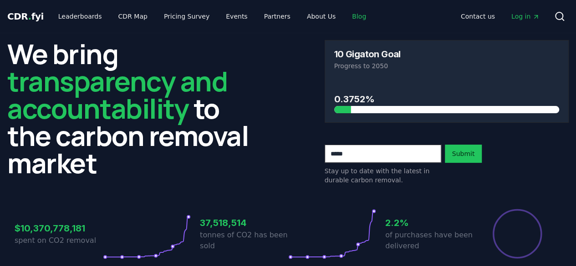
click at [346, 15] on link "Blog" at bounding box center [359, 16] width 29 height 16
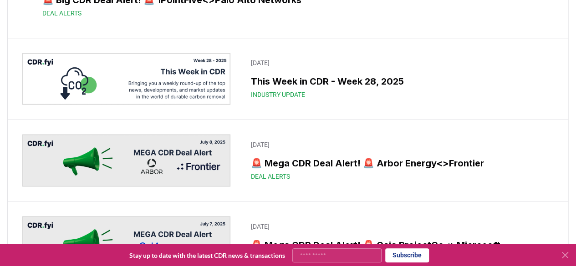
scroll to position [685, 0]
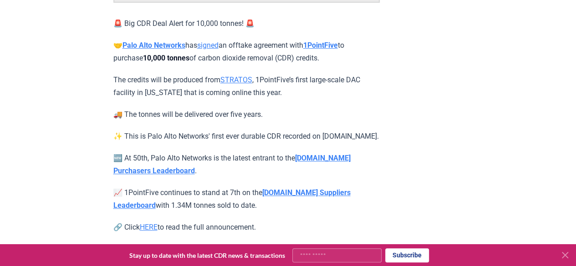
scroll to position [179, 0]
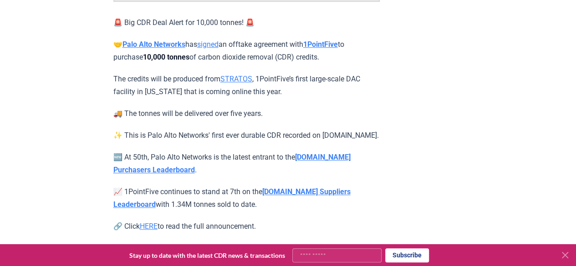
click at [182, 171] on p "🆕 At 50th, Palo Alto Networks is the latest entrant to the CDR.fyi Purchasers L…" at bounding box center [246, 164] width 266 height 26
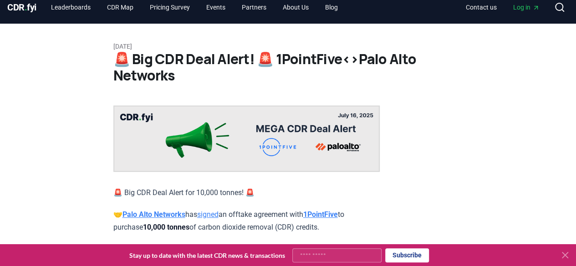
scroll to position [0, 0]
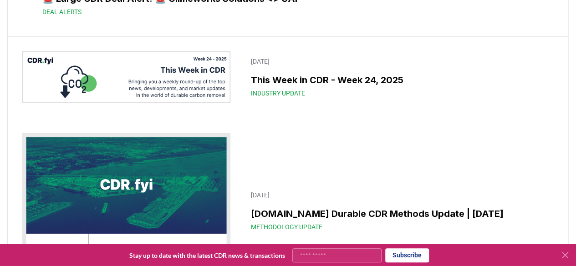
scroll to position [1501, 0]
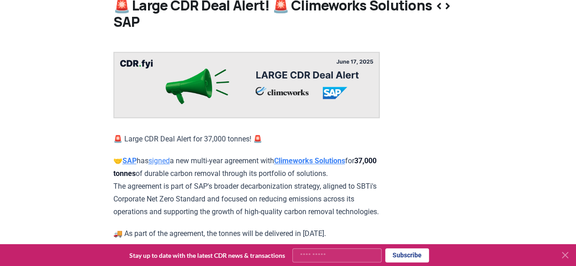
scroll to position [64, 0]
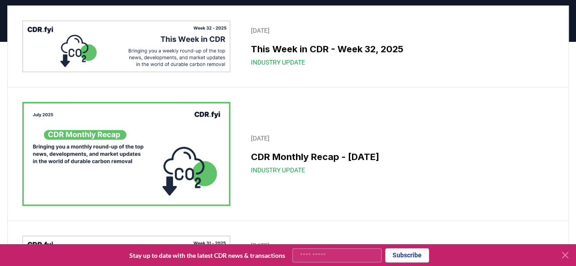
scroll to position [1501, 0]
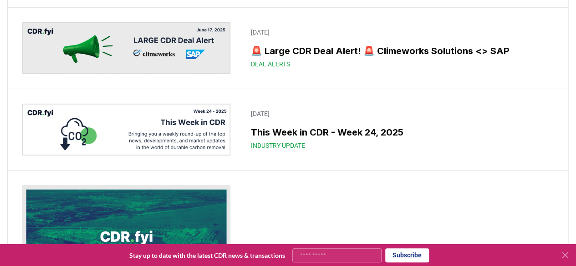
scroll to position [64, 0]
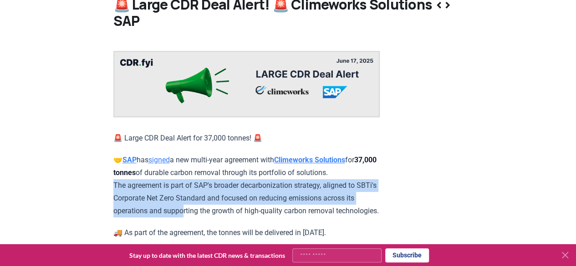
drag, startPoint x: 114, startPoint y: 184, endPoint x: 193, endPoint y: 213, distance: 84.4
click at [193, 213] on p "🤝 SAP has signed a new multi-year agreement with Climeworks Solutions for 37,00…" at bounding box center [246, 186] width 266 height 64
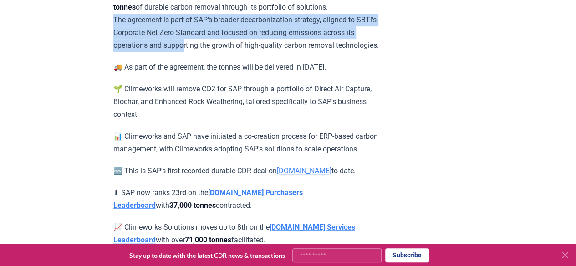
scroll to position [227, 0]
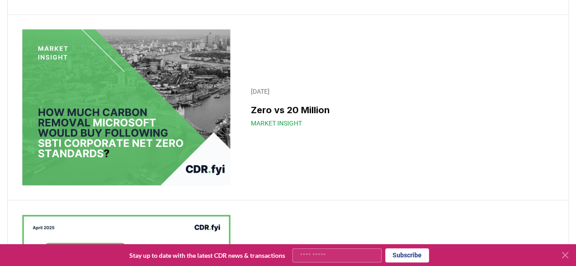
scroll to position [2741, 0]
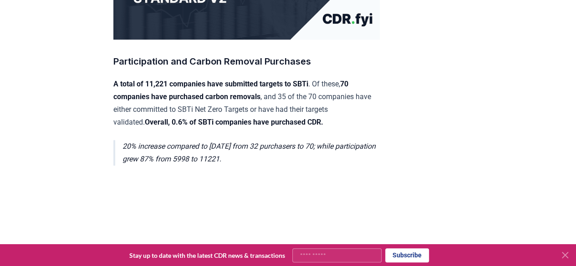
scroll to position [260, 0]
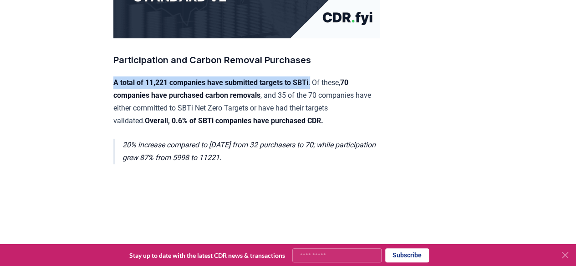
drag, startPoint x: 323, startPoint y: 80, endPoint x: 107, endPoint y: 77, distance: 216.8
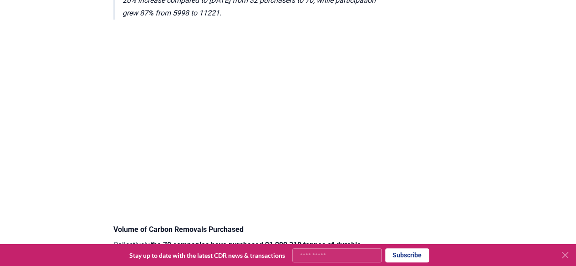
scroll to position [408, 0]
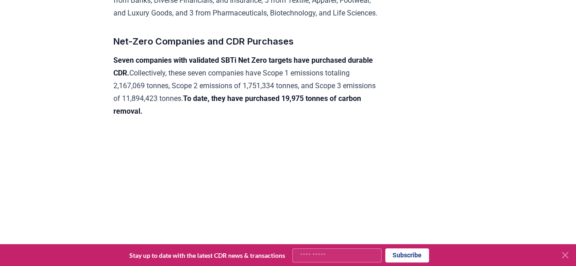
scroll to position [1152, 0]
drag, startPoint x: 107, startPoint y: 73, endPoint x: 154, endPoint y: 63, distance: 48.3
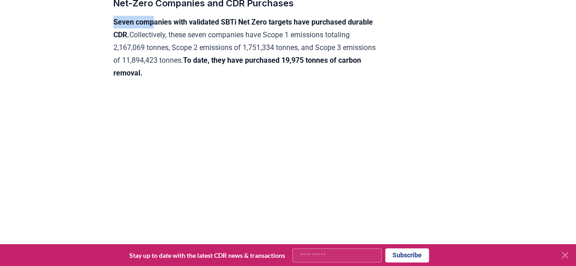
scroll to position [1191, 0]
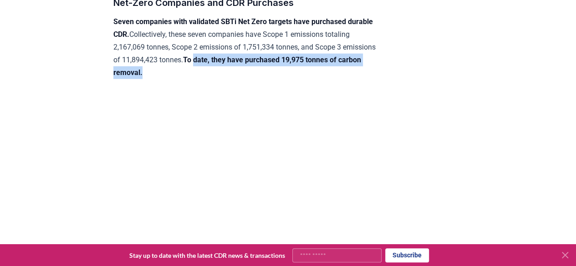
drag, startPoint x: 231, startPoint y: 69, endPoint x: 266, endPoint y: 87, distance: 38.9
click at [266, 79] on p "Seven companies with validated SBTi Net Zero targets have purchased durable CDR…" at bounding box center [246, 47] width 266 height 64
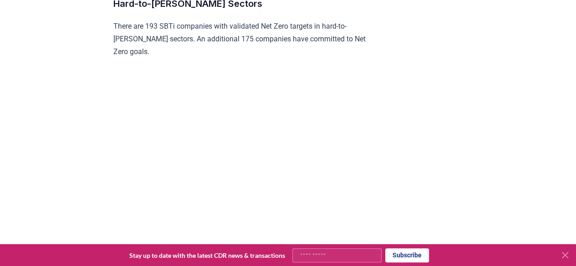
scroll to position [1541, 0]
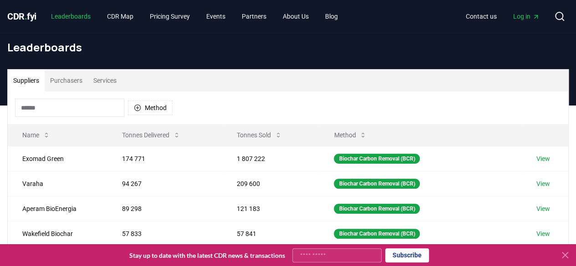
click at [88, 18] on link "Leaderboards" at bounding box center [71, 16] width 54 height 16
click at [21, 11] on span "CDR . fyi" at bounding box center [21, 16] width 29 height 11
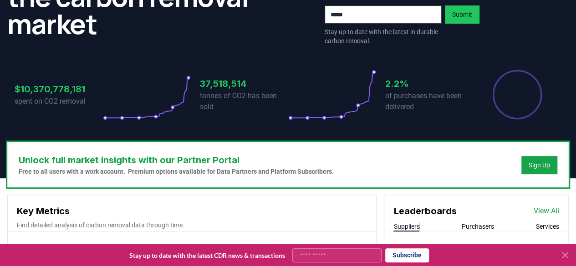
scroll to position [140, 0]
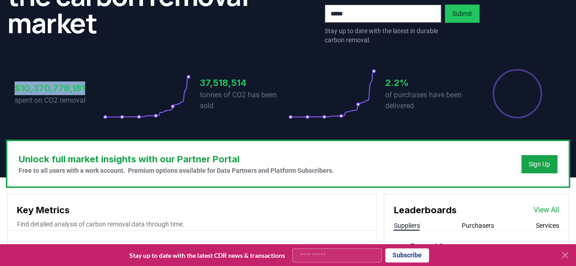
drag, startPoint x: 15, startPoint y: 88, endPoint x: 92, endPoint y: 84, distance: 77.5
click at [92, 84] on h3 "$10,370,778,181" at bounding box center [59, 89] width 88 height 14
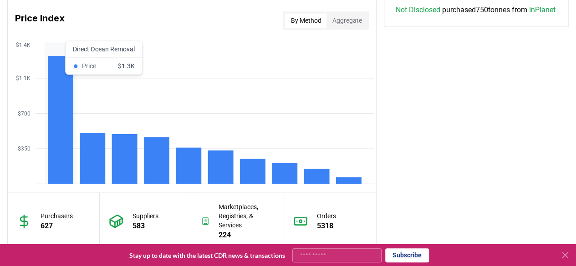
scroll to position [759, 0]
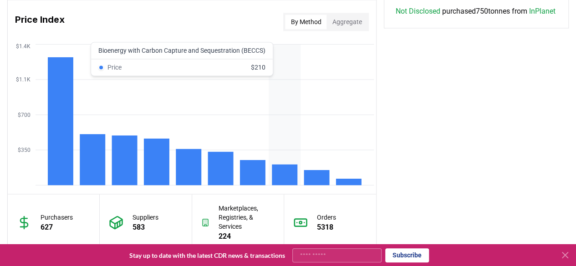
click at [284, 174] on rect at bounding box center [285, 174] width 26 height 21
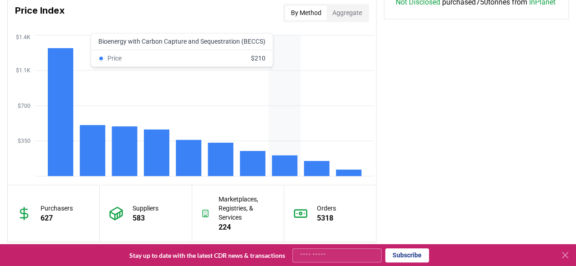
scroll to position [800, 0]
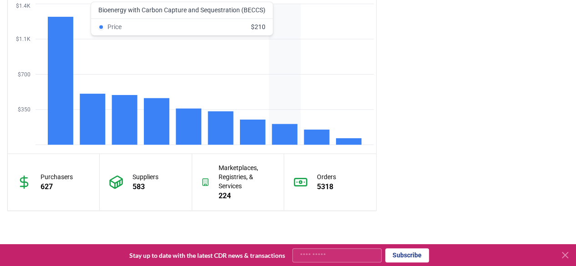
click at [292, 134] on rect at bounding box center [285, 134] width 26 height 21
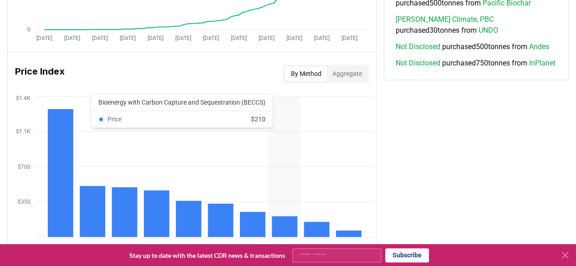
scroll to position [671, 0]
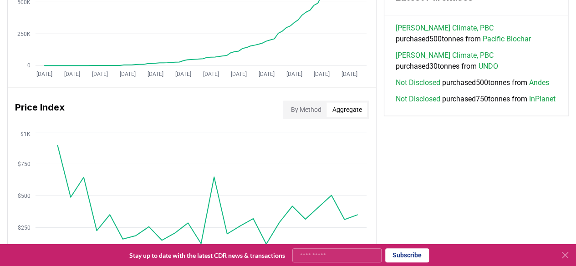
click at [350, 108] on button "Aggregate" at bounding box center [347, 109] width 41 height 15
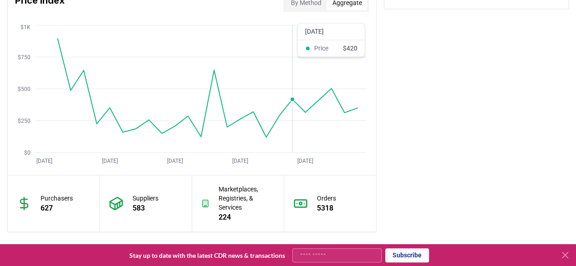
scroll to position [717, 0]
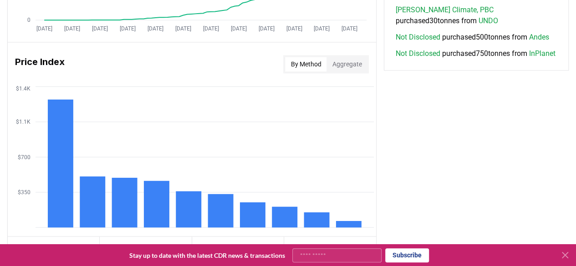
click at [307, 64] on button "By Method" at bounding box center [305, 64] width 41 height 15
click at [259, 207] on rect at bounding box center [253, 215] width 26 height 25
click at [286, 208] on rect at bounding box center [285, 217] width 26 height 21
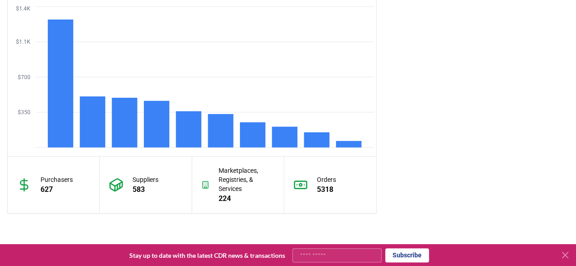
scroll to position [725, 0]
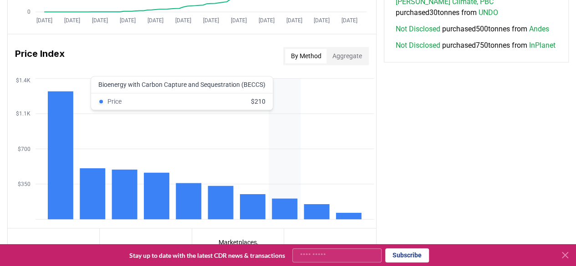
click at [284, 212] on rect at bounding box center [285, 209] width 26 height 21
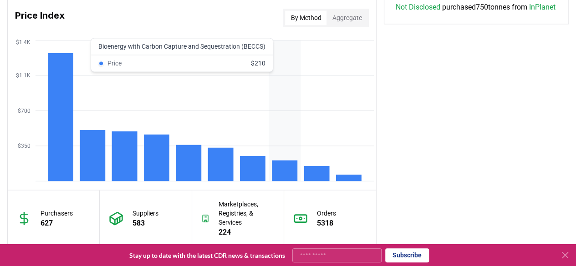
scroll to position [764, 0]
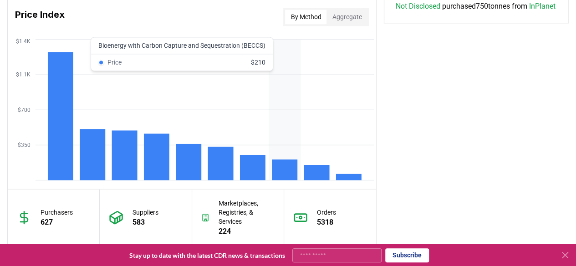
click at [278, 162] on rect at bounding box center [285, 169] width 26 height 21
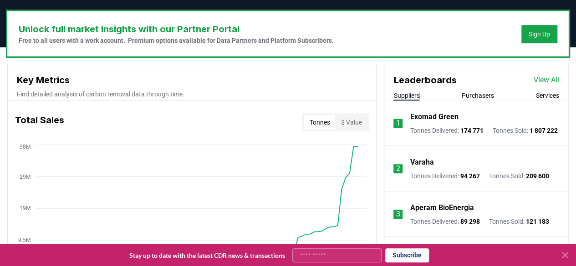
scroll to position [270, 0]
